Goal: Task Accomplishment & Management: Complete application form

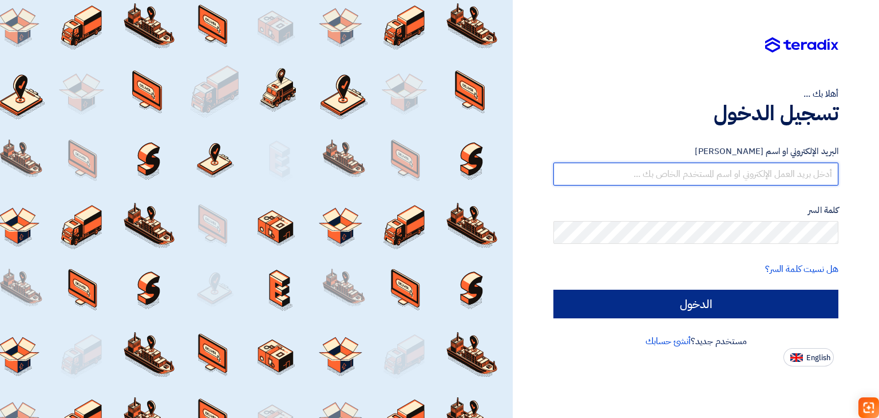
type input "[EMAIL_ADDRESS][DOMAIN_NAME]"
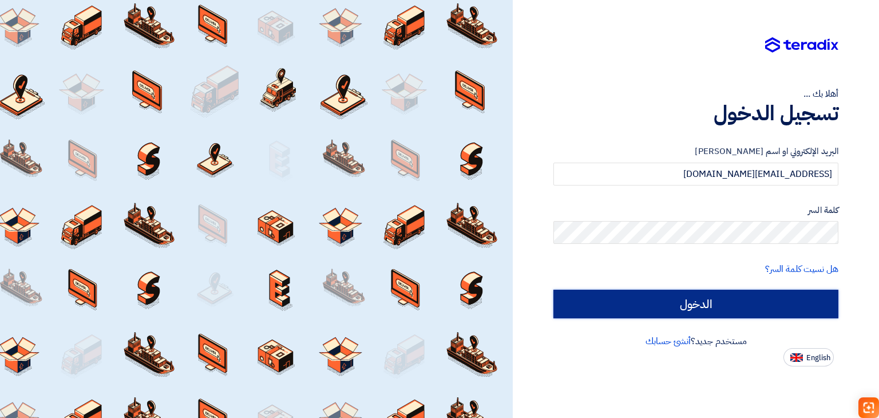
click at [677, 311] on input "الدخول" at bounding box center [696, 304] width 285 height 29
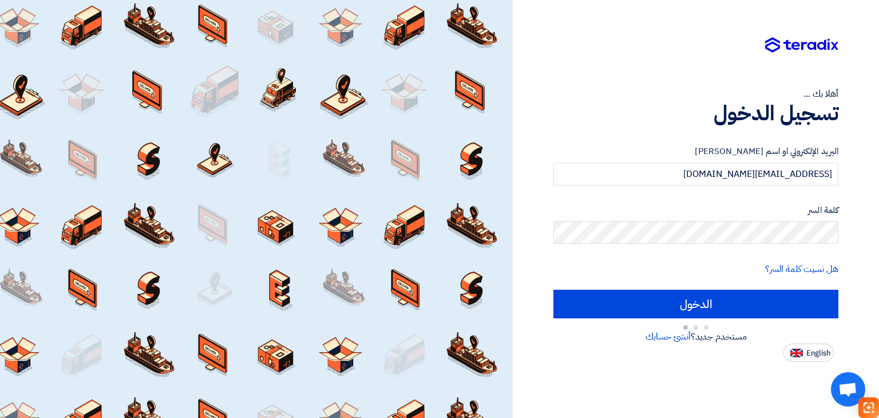
type input "Sign in"
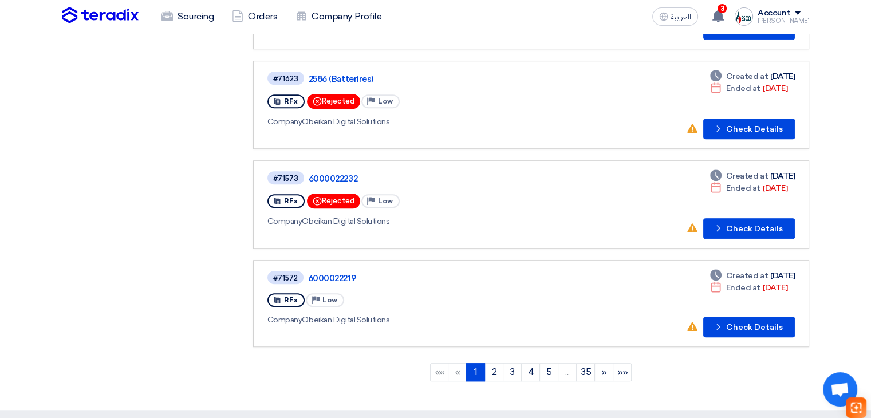
scroll to position [801, 0]
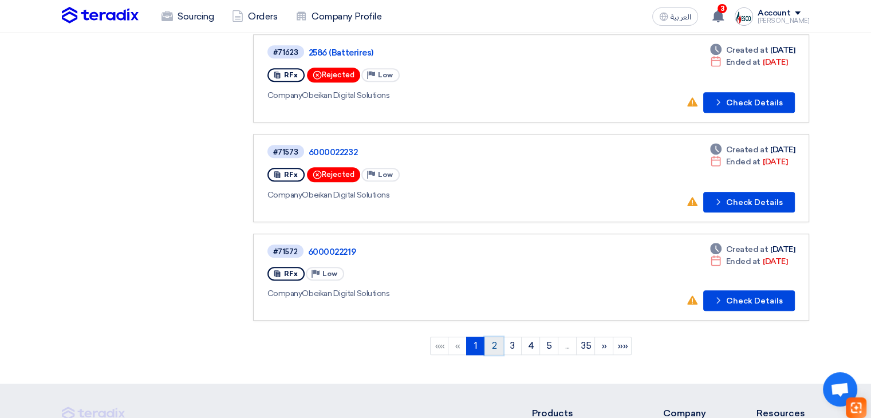
click at [495, 337] on link "2" at bounding box center [493, 346] width 19 height 18
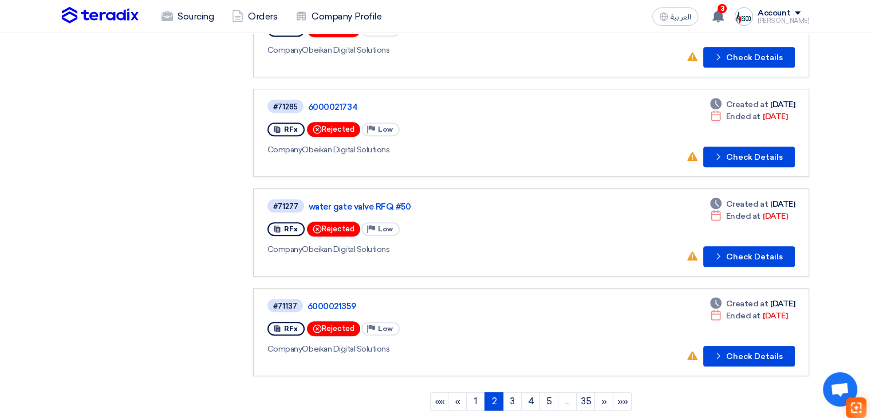
scroll to position [859, 0]
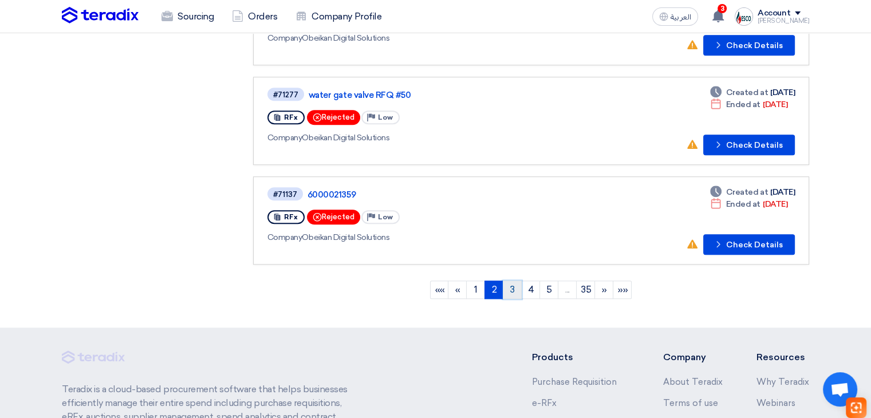
click at [510, 284] on link "3" at bounding box center [512, 290] width 19 height 18
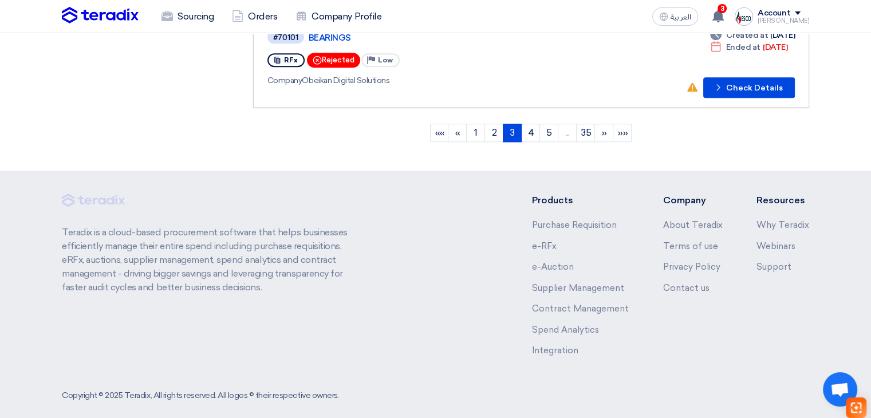
scroll to position [1018, 0]
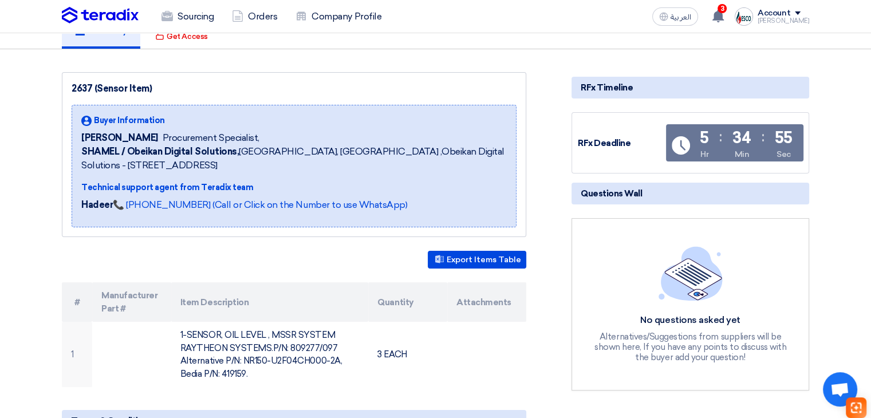
scroll to position [172, 0]
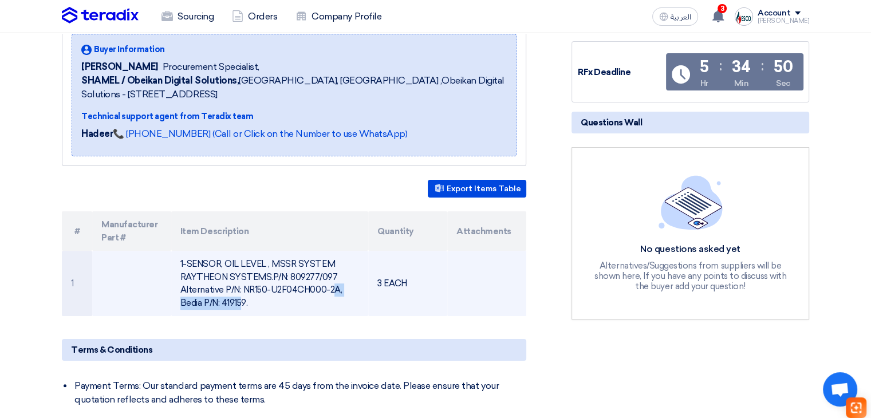
drag, startPoint x: 240, startPoint y: 287, endPoint x: 334, endPoint y: 291, distance: 94.0
click at [334, 291] on td "1-SENSOR, OIL LEVEL , MSSR SYSTEM RAYTHEON SYSTEMS.P/N: 809277/097 Alternative …" at bounding box center [270, 283] width 198 height 65
copy td "NR150-U2F04CH000-2A"
drag, startPoint x: 299, startPoint y: 275, endPoint x: 334, endPoint y: 276, distance: 35.5
click at [334, 276] on td "1-SENSOR, OIL LEVEL , MSSR SYSTEM RAYTHEON SYSTEMS.P/N: 809277/097 Alternative …" at bounding box center [270, 283] width 198 height 65
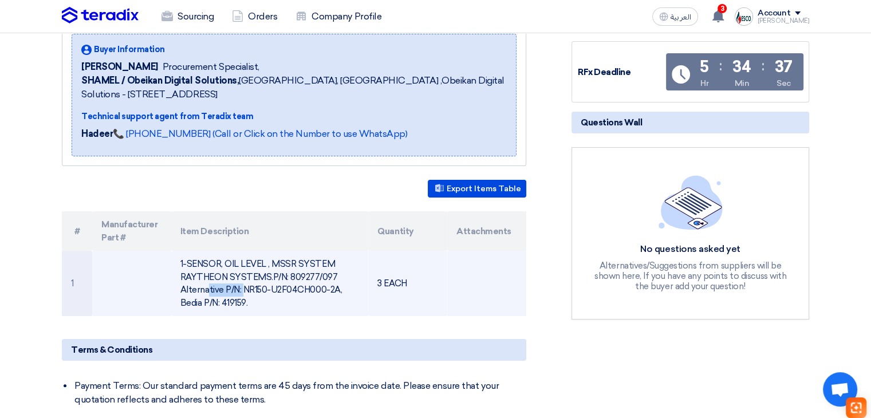
copy td "809277/097"
drag, startPoint x: 223, startPoint y: 302, endPoint x: 244, endPoint y: 302, distance: 21.8
click at [244, 302] on td "1-SENSOR, OIL LEVEL , MSSR SYSTEM RAYTHEON SYSTEMS.P/N: 809277/097 Alternative …" at bounding box center [270, 283] width 198 height 65
copy td "419159"
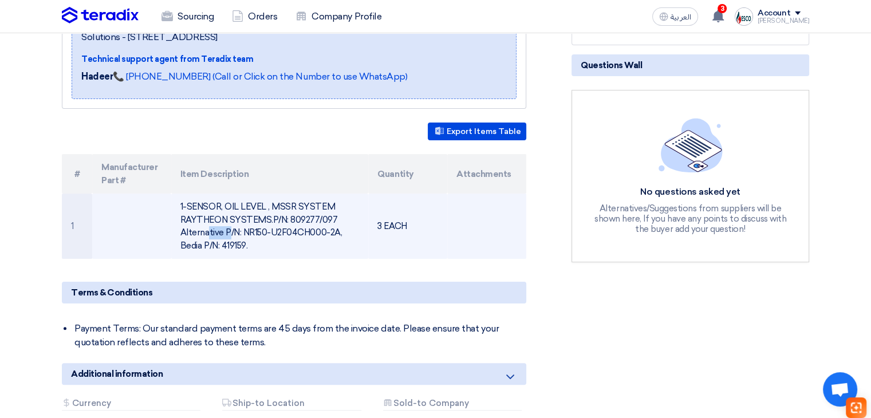
drag, startPoint x: 289, startPoint y: 216, endPoint x: 316, endPoint y: 219, distance: 27.1
click at [316, 219] on td "1-SENSOR, OIL LEVEL , MSSR SYSTEM RAYTHEON SYSTEMS.P/N: 809277/097 Alternative …" at bounding box center [270, 226] width 198 height 65
copy td "809277"
drag, startPoint x: 273, startPoint y: 204, endPoint x: 268, endPoint y: 214, distance: 10.8
click at [268, 214] on td "1-SENSOR, OIL LEVEL , MSSR SYSTEM RAYTHEON SYSTEMS.P/N: 809277/097 Alternative …" at bounding box center [270, 226] width 198 height 65
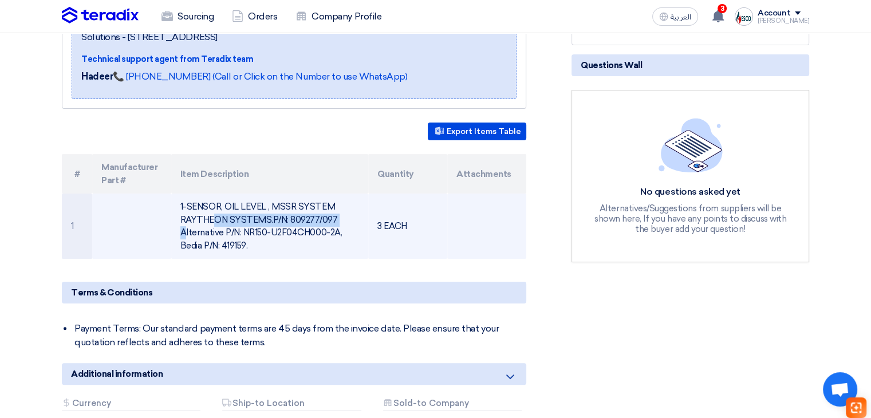
copy td "MSSR SYSTEM RAYTHEON SYSTEMS"
drag, startPoint x: 299, startPoint y: 218, endPoint x: 339, endPoint y: 216, distance: 40.1
click at [339, 216] on td "1-SENSOR, OIL LEVEL , MSSR SYSTEM RAYTHEON SYSTEMS.P/N: 809277/097 Alternative …" at bounding box center [270, 226] width 198 height 65
copy td "809277/097"
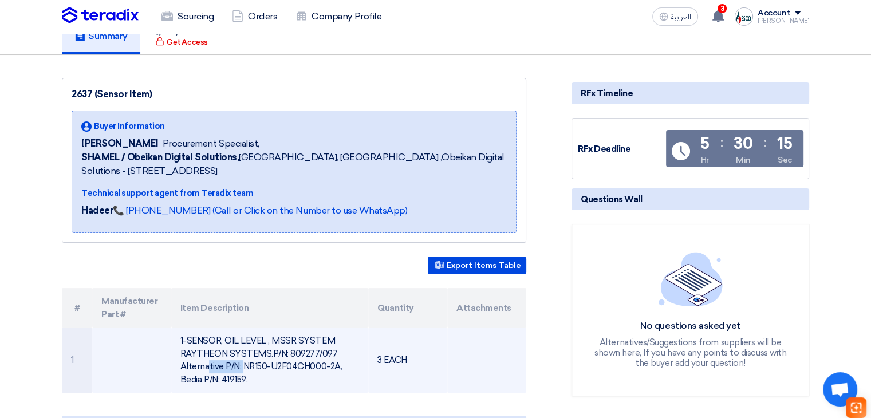
scroll to position [0, 0]
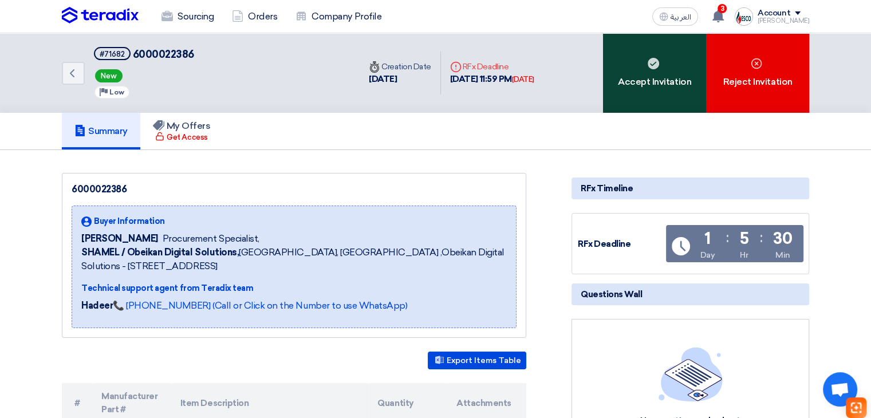
click at [653, 102] on div "Accept Invitation" at bounding box center [654, 73] width 103 height 80
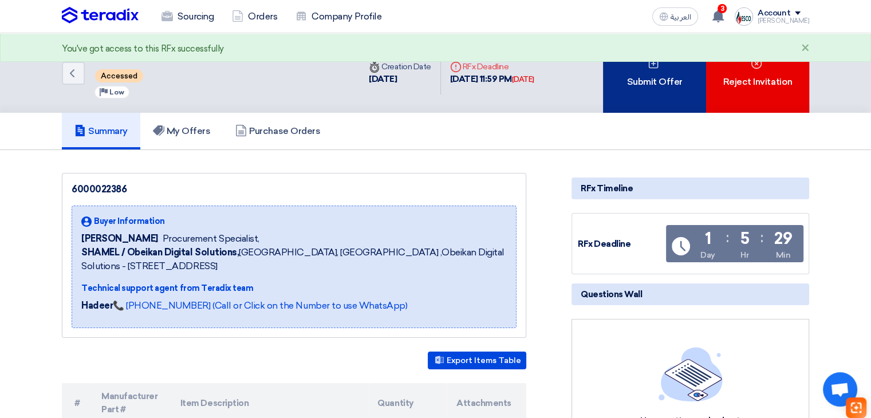
click at [673, 96] on div "Submit Offer" at bounding box center [654, 73] width 103 height 80
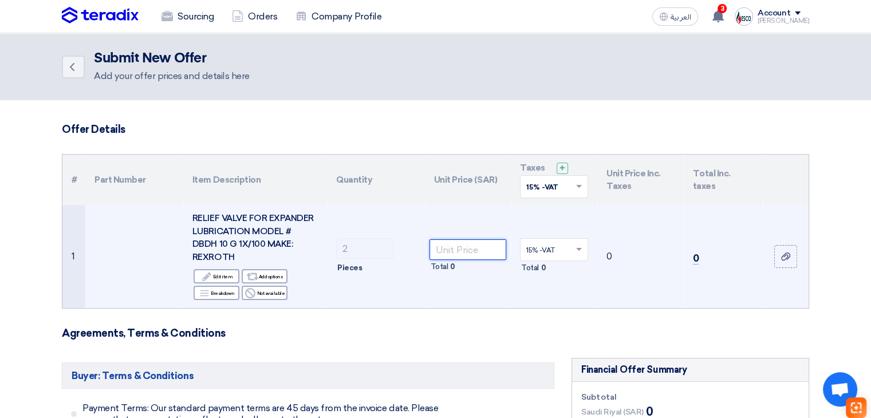
click at [453, 241] on input "number" at bounding box center [467, 249] width 77 height 21
type input "1349"
click at [749, 218] on td "3,102.7" at bounding box center [723, 256] width 79 height 103
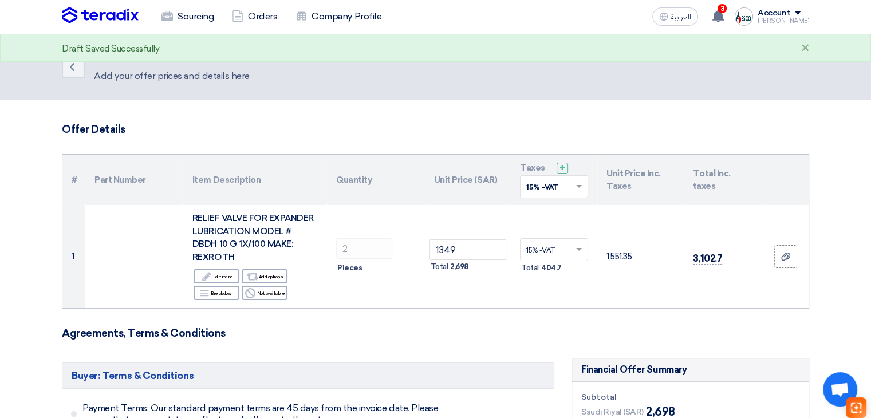
scroll to position [246, 0]
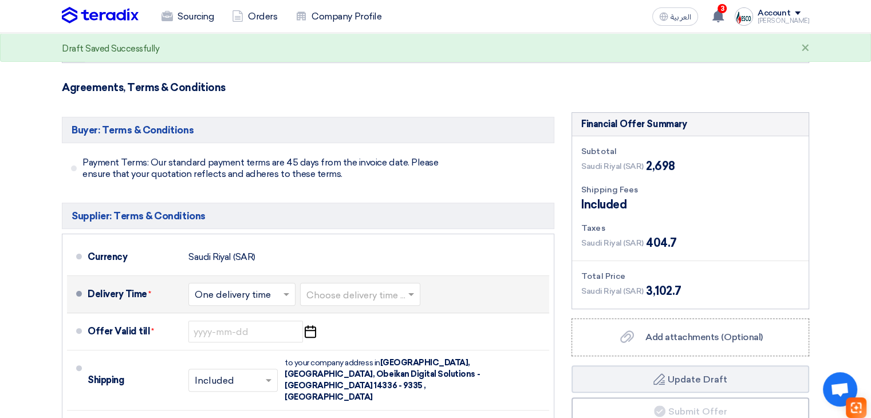
click at [381, 287] on input "text" at bounding box center [360, 295] width 109 height 17
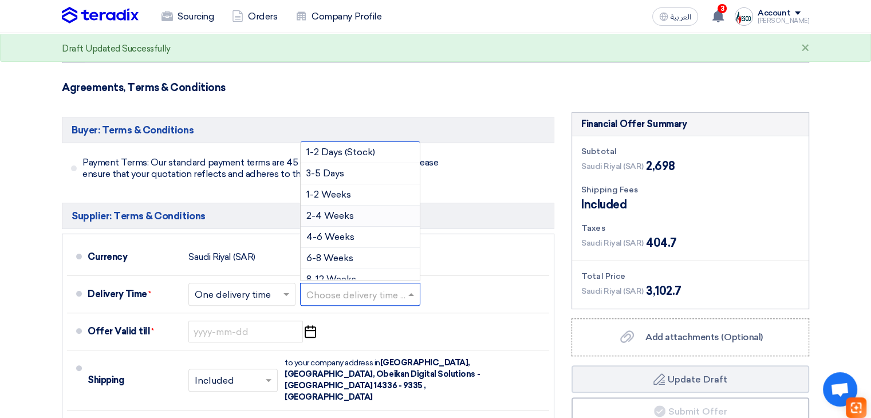
click at [362, 227] on div "4-6 Weeks" at bounding box center [360, 237] width 119 height 21
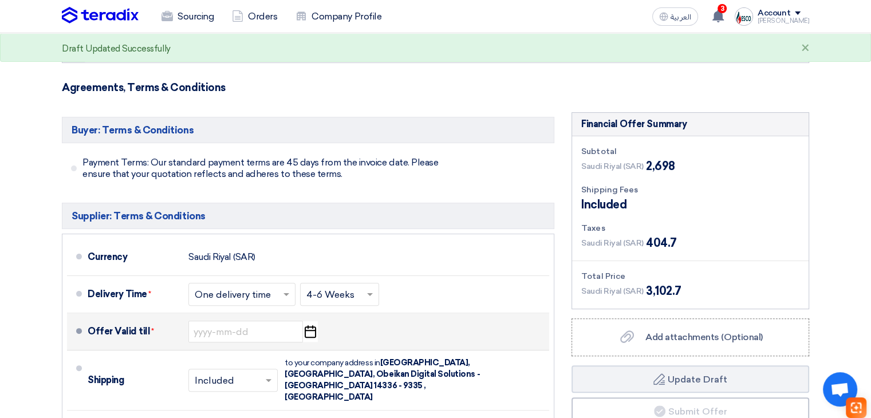
click at [321, 318] on div "Offer Valid till * Pick a date" at bounding box center [316, 331] width 457 height 27
click at [314, 321] on icon "Pick a date" at bounding box center [309, 331] width 15 height 21
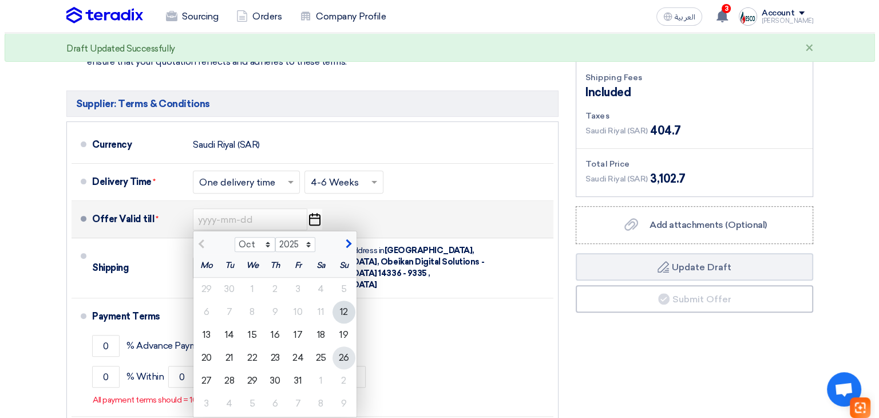
scroll to position [360, 0]
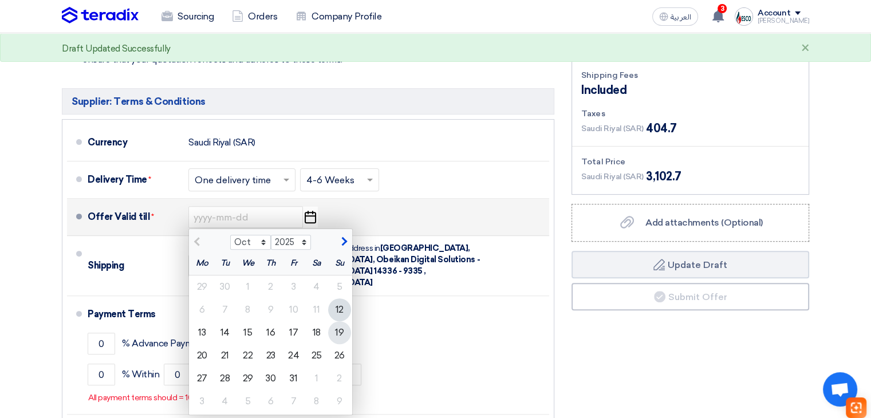
click at [341, 321] on div "19" at bounding box center [339, 332] width 23 height 23
type input "10/19/2025"
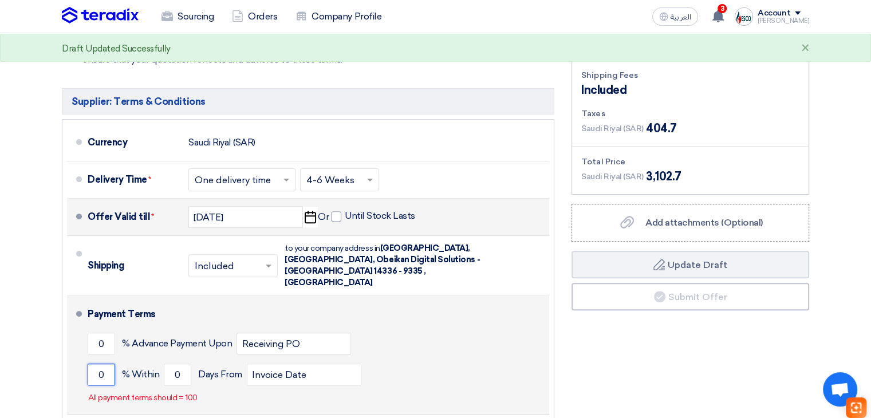
click at [109, 364] on input "0" at bounding box center [101, 375] width 27 height 22
type input "100"
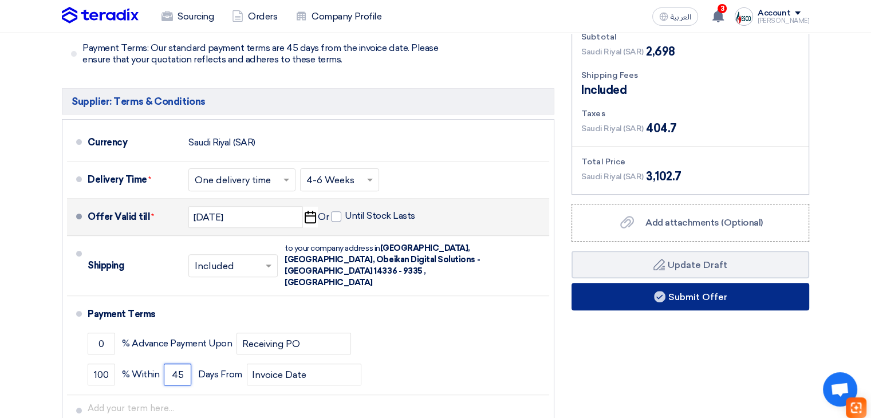
type input "45"
click at [715, 283] on button "Submit Offer" at bounding box center [690, 296] width 238 height 27
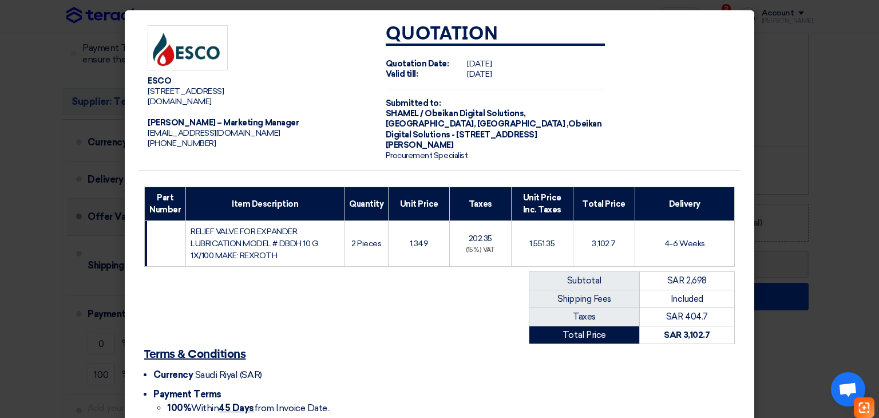
scroll to position [102, 0]
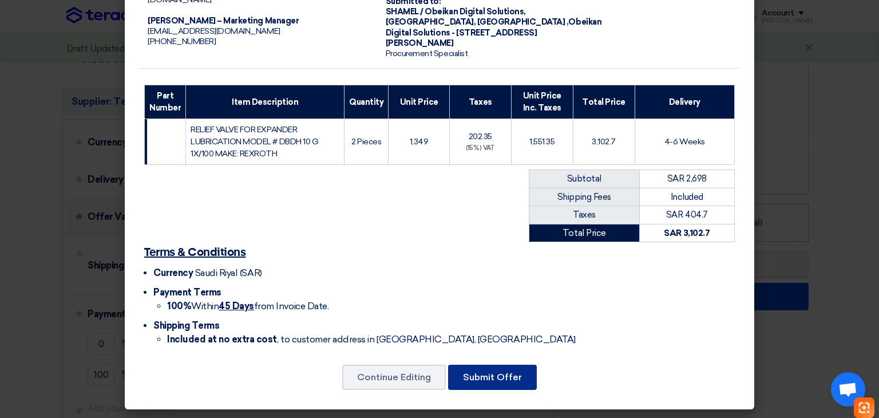
click at [483, 383] on button "Submit Offer" at bounding box center [492, 377] width 89 height 25
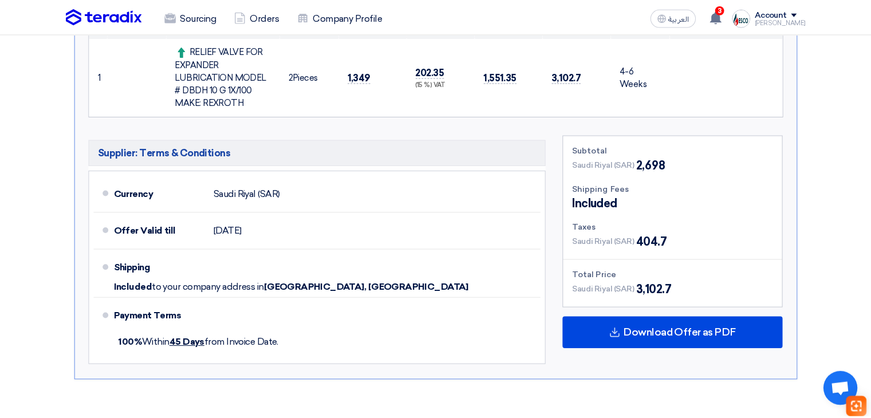
scroll to position [46, 0]
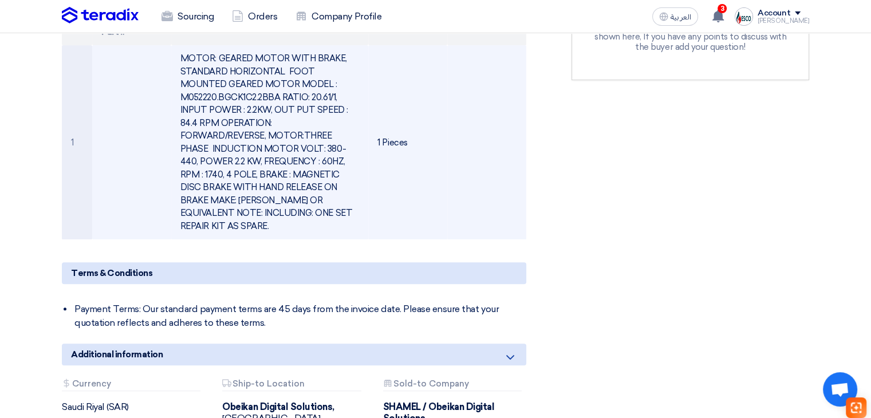
scroll to position [286, 0]
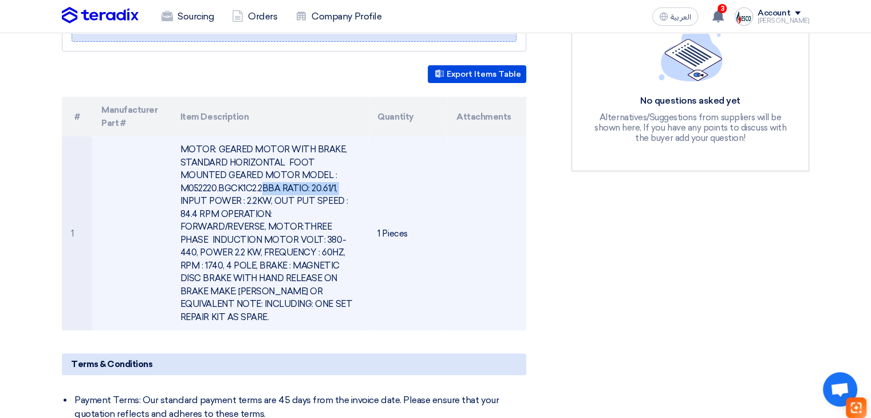
drag, startPoint x: 179, startPoint y: 185, endPoint x: 277, endPoint y: 191, distance: 98.6
click at [277, 191] on td "MOTOR: GEARED MOTOR WITH BRAKE, STANDARD HORIZONTAL FOOT MOUNTED GEARED MOTOR M…" at bounding box center [270, 233] width 198 height 194
copy td "M052220.BGCK1C2.2BBA"
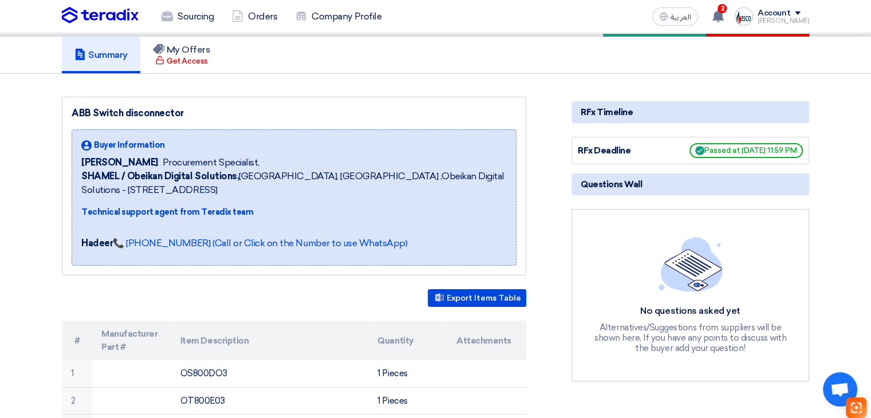
scroll to position [172, 0]
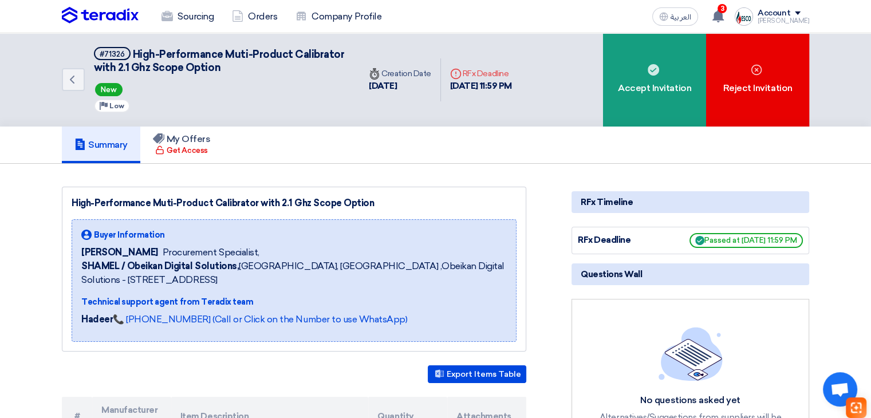
scroll to position [286, 0]
